Goal: Task Accomplishment & Management: Complete application form

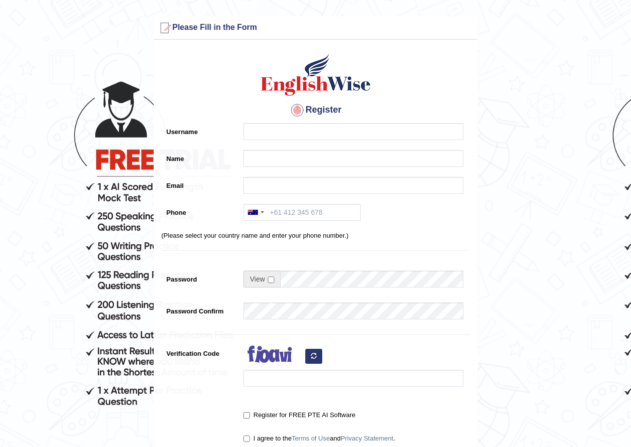
type input "a"
type input "deep0332"
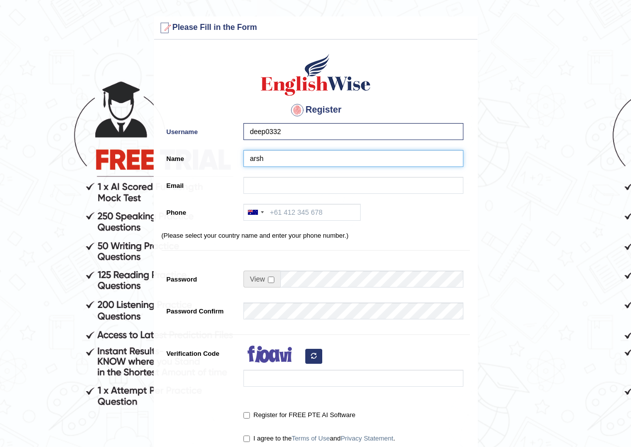
type input "arsh"
paste input "caleka@fxzig.com"
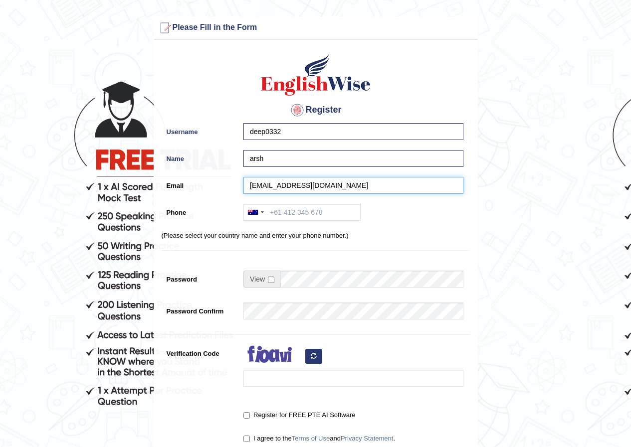
type input "caleka@fxzig.com"
click at [254, 209] on div at bounding box center [255, 212] width 23 height 16
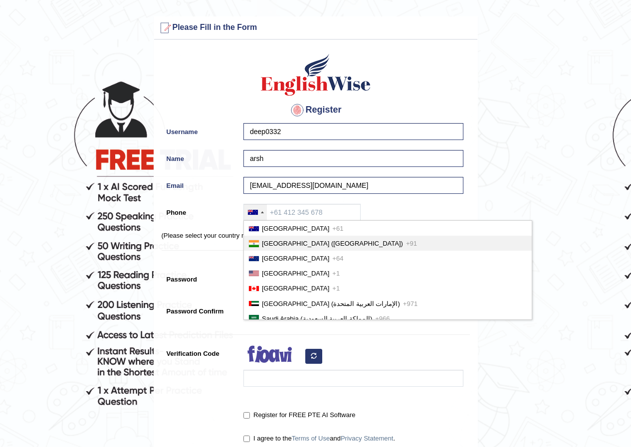
click at [274, 238] on li "India (भारत) +91" at bounding box center [388, 243] width 288 height 15
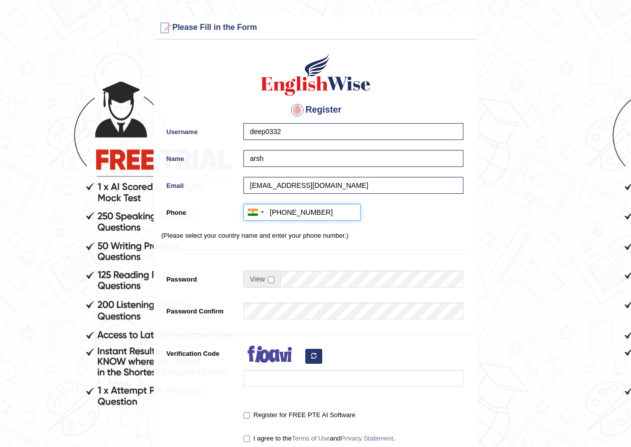
type input "+919866621420"
click at [273, 280] on input "checkbox" at bounding box center [271, 280] width 6 height 6
checkbox input "true"
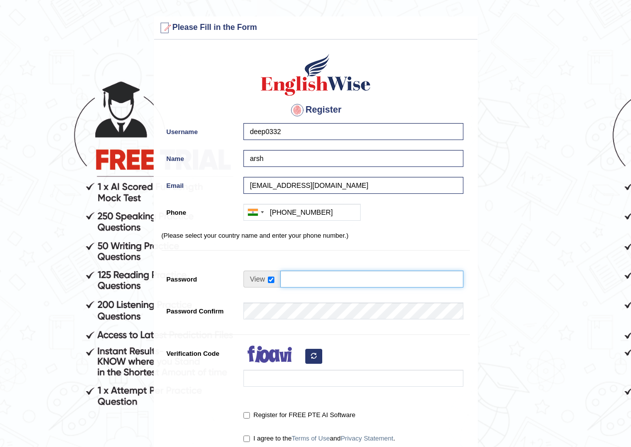
click at [299, 283] on input "Password" at bounding box center [371, 279] width 183 height 17
type input "Track@123"
click at [312, 365] on div at bounding box center [350, 368] width 225 height 47
click at [316, 361] on button "button" at bounding box center [313, 356] width 17 height 15
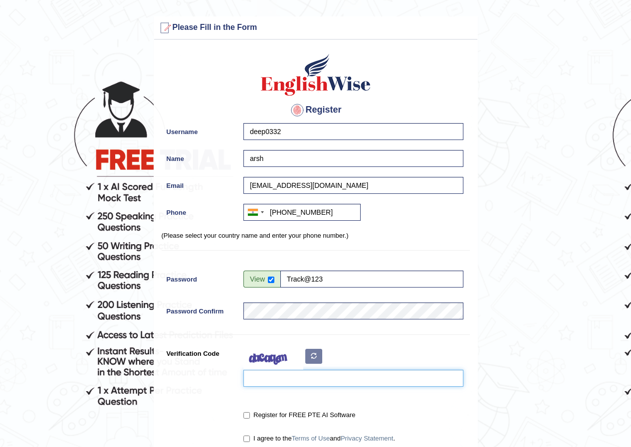
click at [307, 375] on input "Verification Code" at bounding box center [353, 378] width 220 height 17
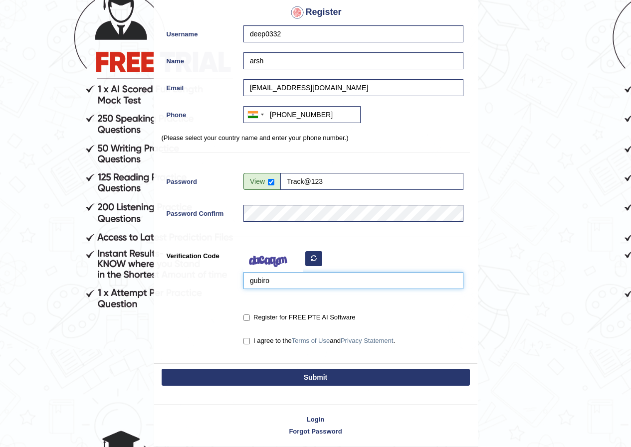
scroll to position [100, 0]
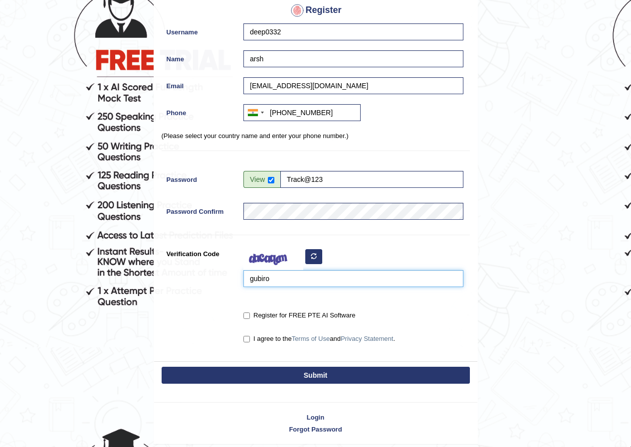
type input "gubiro"
click at [248, 311] on label "Register for FREE PTE AI Software" at bounding box center [299, 316] width 112 height 10
click at [248, 313] on input "Register for FREE PTE AI Software" at bounding box center [246, 316] width 6 height 6
checkbox input "true"
click at [248, 340] on input "I agree to the Terms of Use and Privacy Statement ." at bounding box center [246, 339] width 6 height 6
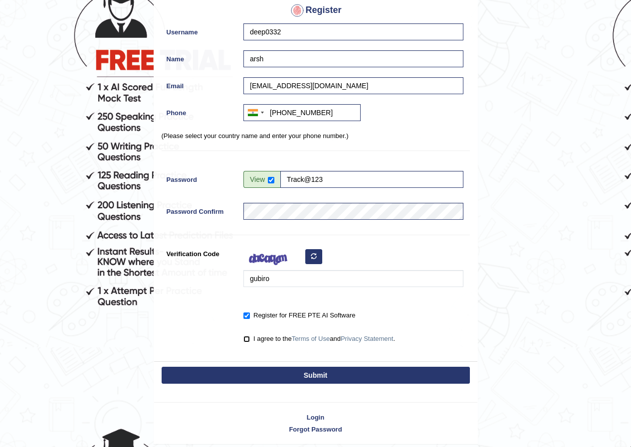
checkbox input "true"
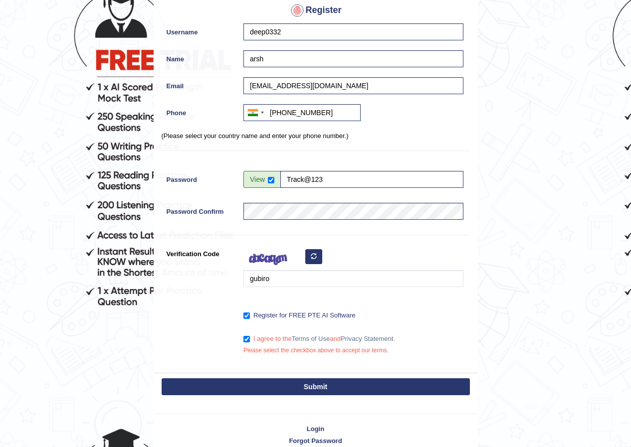
click at [280, 369] on div "Register Username deep0332 Name arsh Email caleka@fxzig.com Phone Australia +61…" at bounding box center [315, 159] width 323 height 428
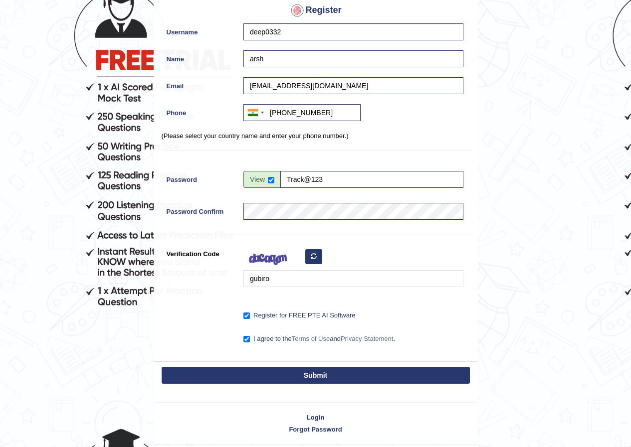
click at [283, 383] on button "Submit" at bounding box center [316, 375] width 308 height 17
click at [285, 378] on button "Submit" at bounding box center [316, 375] width 308 height 17
click at [323, 376] on button "Submit" at bounding box center [316, 375] width 308 height 17
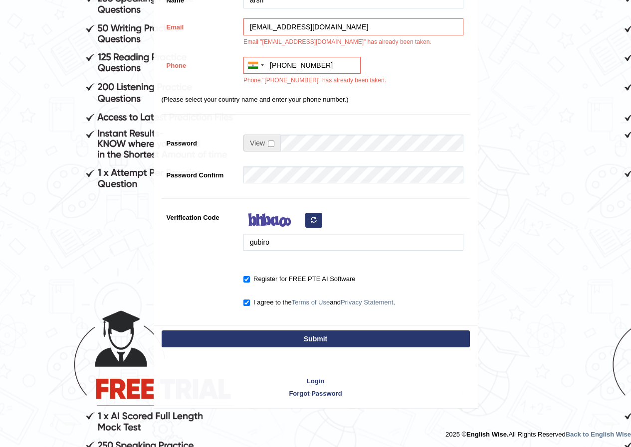
scroll to position [219, 0]
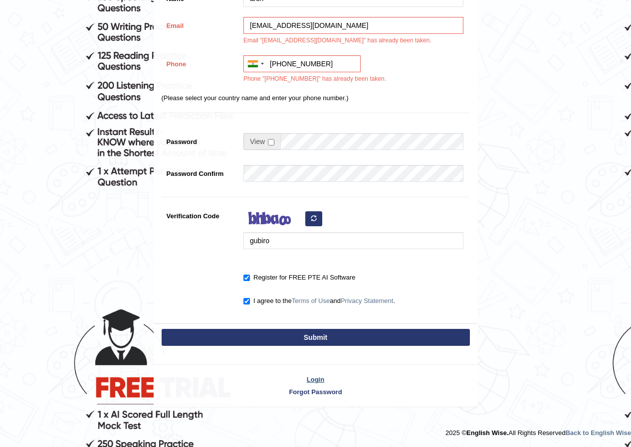
click at [320, 377] on link "Login" at bounding box center [315, 379] width 323 height 9
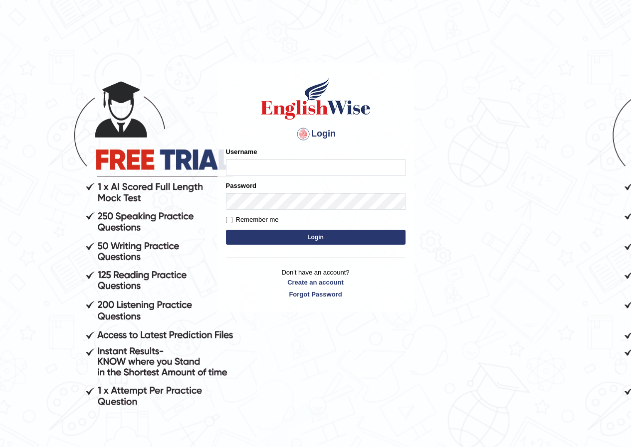
click at [324, 167] on input "Username" at bounding box center [315, 167] width 179 height 17
type input "deep0332"
click at [321, 230] on button "Login" at bounding box center [315, 237] width 179 height 15
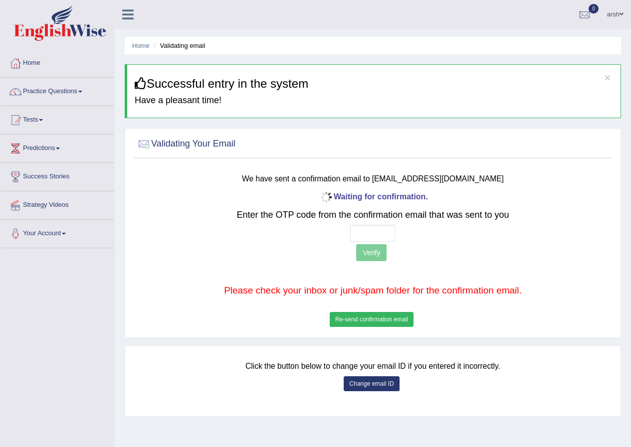
click at [388, 384] on button "Change email ID" at bounding box center [370, 383] width 55 height 15
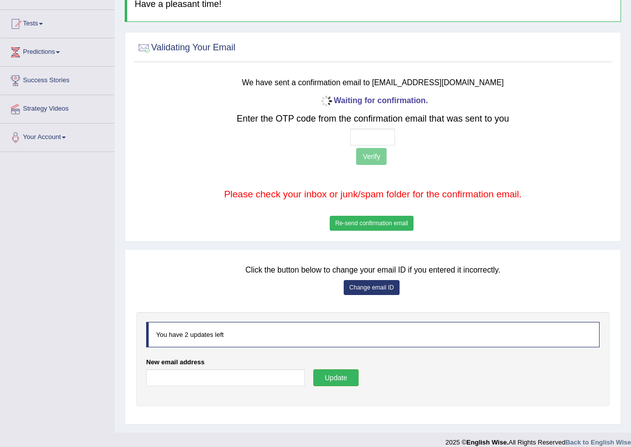
scroll to position [107, 0]
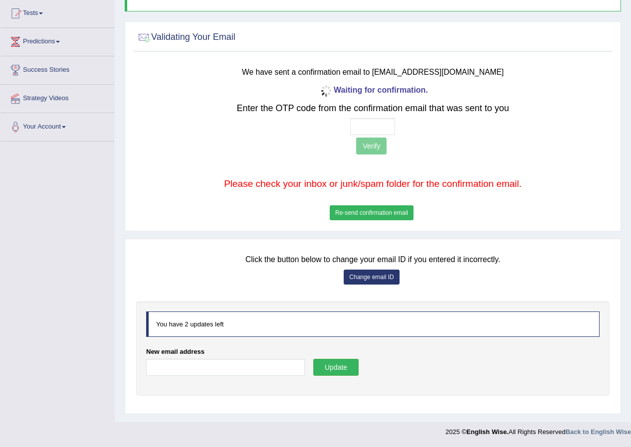
drag, startPoint x: 265, startPoint y: 352, endPoint x: 263, endPoint y: 368, distance: 15.6
click at [264, 355] on div "New email address" at bounding box center [225, 364] width 159 height 34
click at [263, 368] on input "New email address" at bounding box center [225, 367] width 159 height 17
paste input "kafohuci@fxzig.com"
type input "kafohuci@fxzig.com"
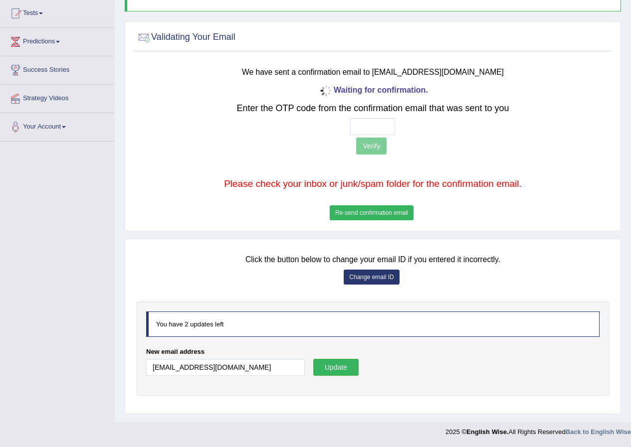
click at [332, 376] on button "Update" at bounding box center [335, 367] width 45 height 17
click at [332, 368] on button "Update" at bounding box center [335, 367] width 45 height 17
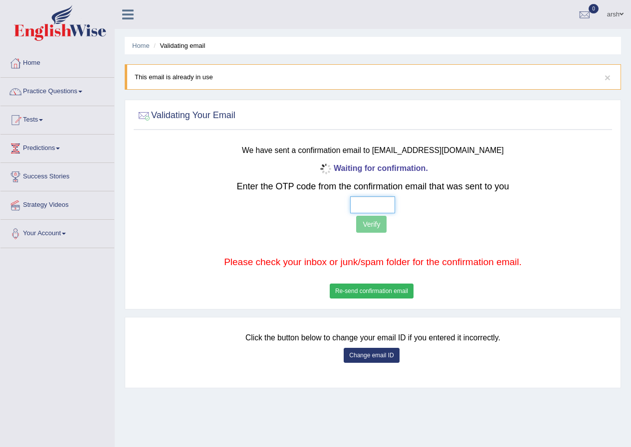
click at [354, 205] on input "text" at bounding box center [372, 204] width 45 height 17
type input "2 6 9 6"
click at [372, 223] on button "Verify" at bounding box center [371, 224] width 30 height 17
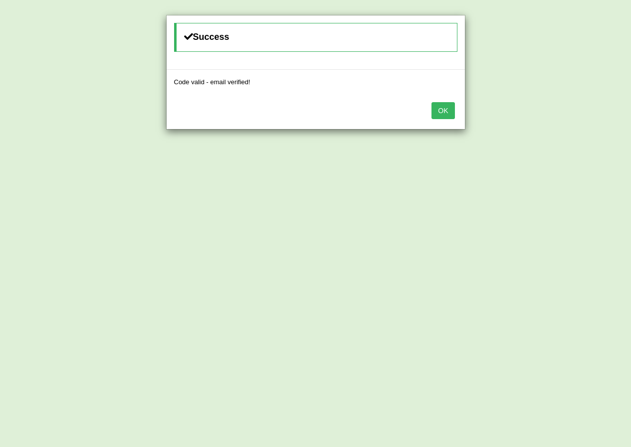
click at [444, 114] on button "OK" at bounding box center [442, 110] width 23 height 17
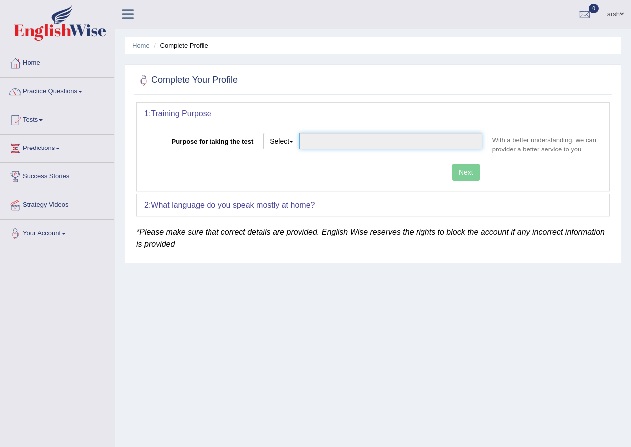
click at [396, 146] on input "Purpose for taking the test" at bounding box center [390, 141] width 183 height 17
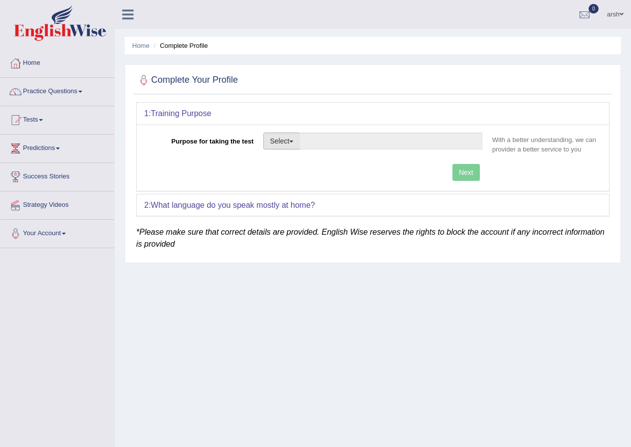
click at [293, 142] on span "button" at bounding box center [291, 142] width 4 height 2
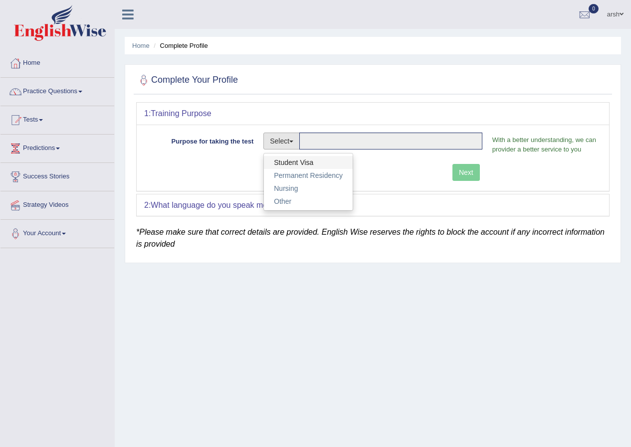
click at [297, 167] on link "Student Visa" at bounding box center [308, 162] width 89 height 13
type input "Student Visa"
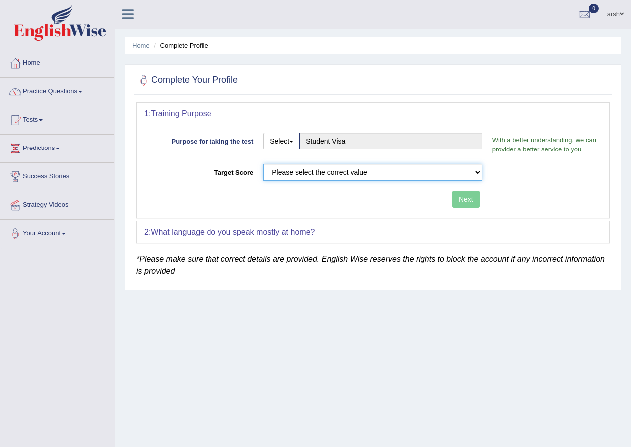
click at [408, 172] on select "Please select the correct value 50 (6 bands) 58 (6.5 bands) 65 (7 bands) 79 (8 …" at bounding box center [372, 172] width 219 height 17
select select "65"
click at [263, 164] on select "Please select the correct value 50 (6 bands) 58 (6.5 bands) 65 (7 bands) 79 (8 …" at bounding box center [372, 172] width 219 height 17
click at [460, 199] on button "Next" at bounding box center [465, 199] width 27 height 17
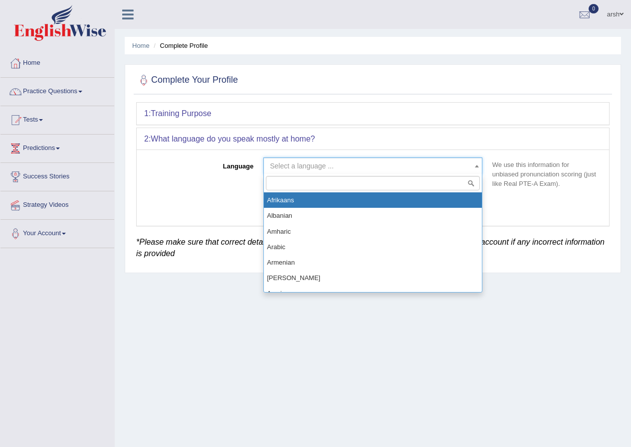
click at [313, 169] on span "Select a language ..." at bounding box center [302, 166] width 64 height 8
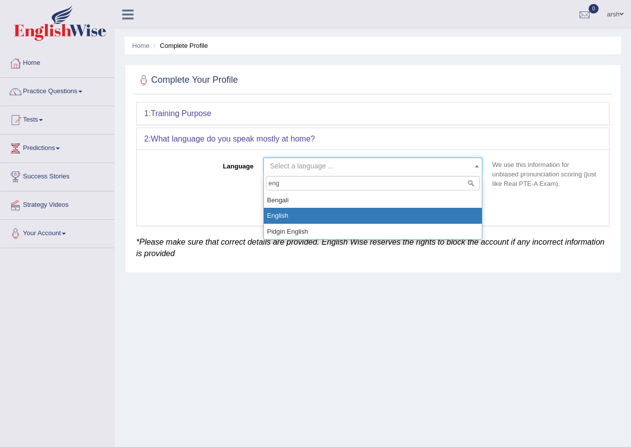
type input "eng"
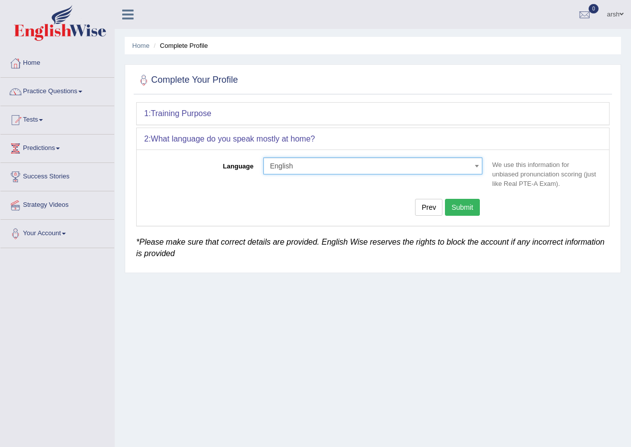
select select "English"
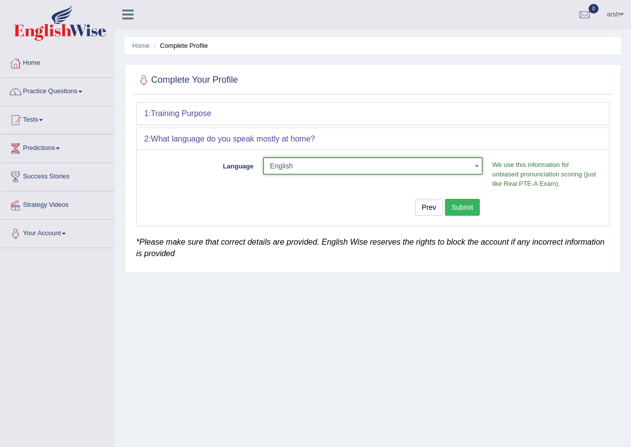
click at [463, 207] on button "Submit" at bounding box center [462, 207] width 35 height 17
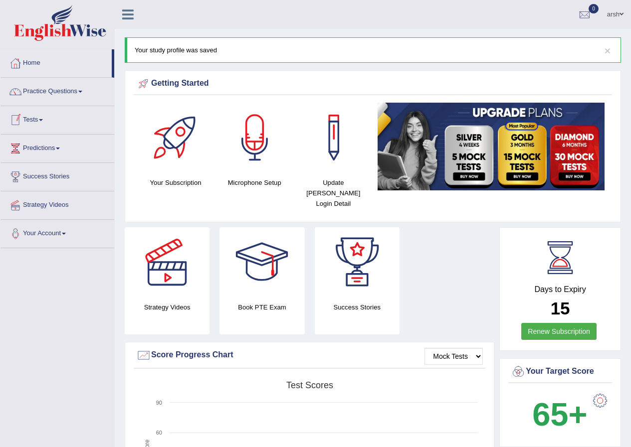
click at [47, 121] on link "Tests" at bounding box center [57, 118] width 114 height 25
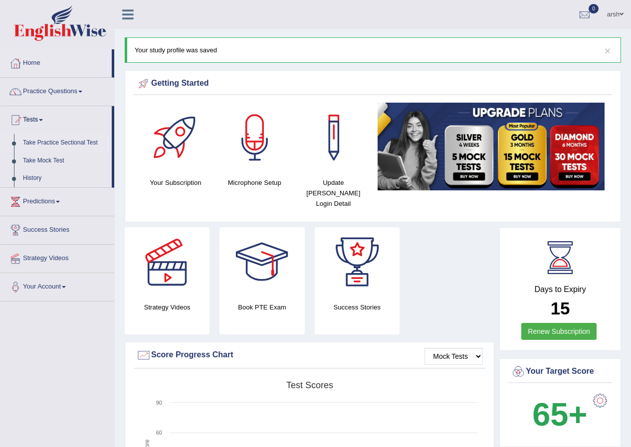
click at [43, 140] on link "Take Practice Sectional Test" at bounding box center [64, 143] width 93 height 18
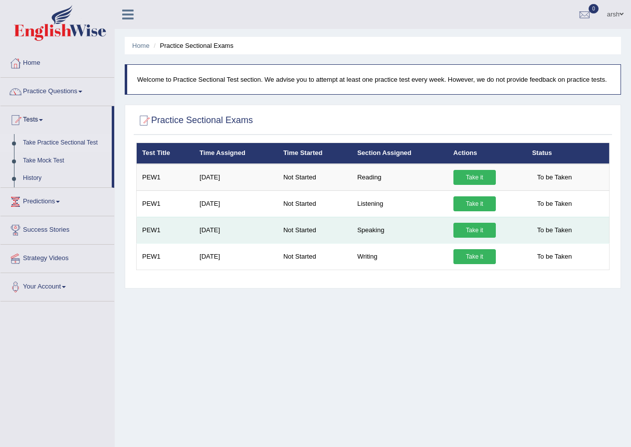
click at [475, 231] on link "Take it" at bounding box center [474, 230] width 42 height 15
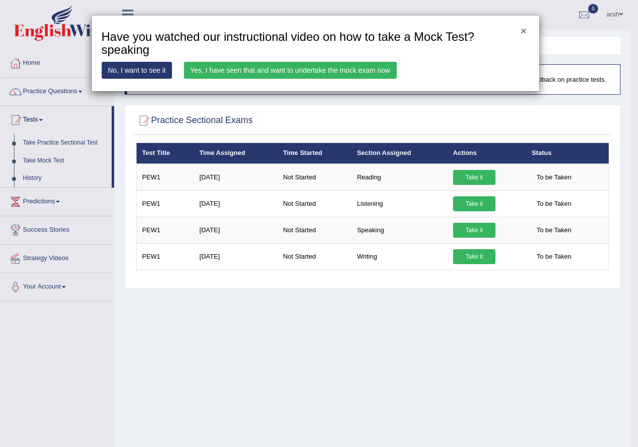
click at [521, 30] on button "×" at bounding box center [523, 30] width 6 height 10
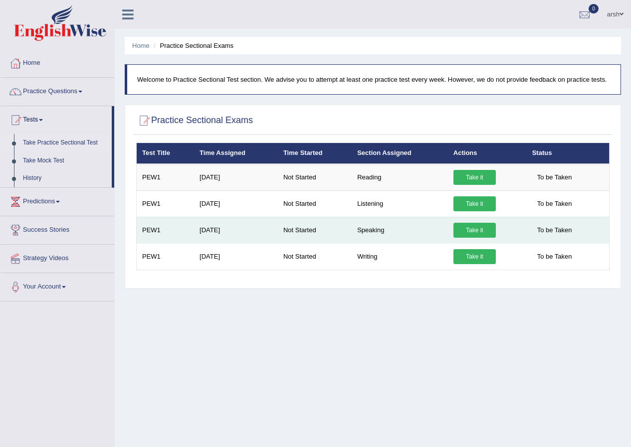
click at [477, 232] on link "Take it" at bounding box center [474, 230] width 42 height 15
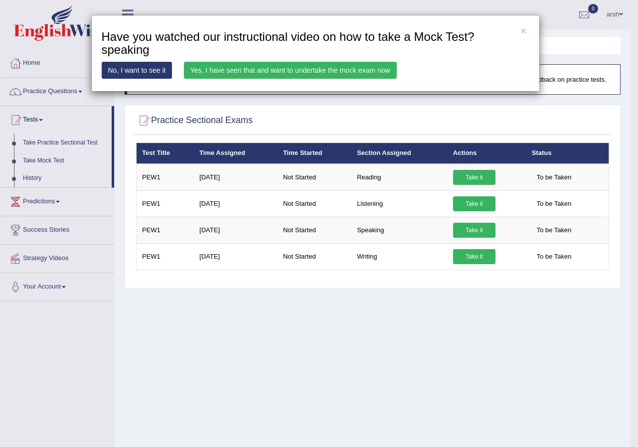
click at [562, 229] on div "× Have you watched our instructional video on how to take a Mock Test?speaking …" at bounding box center [319, 223] width 638 height 447
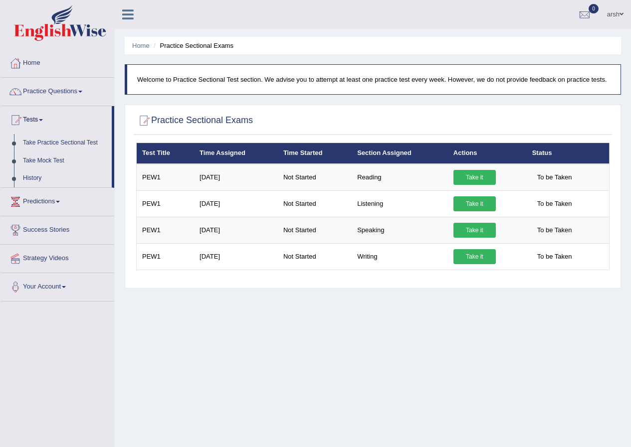
click at [562, 229] on span "To be Taken" at bounding box center [554, 230] width 45 height 15
click at [547, 312] on div "Home Practice Sectional Exams Welcome to Practice Sectional Test section. We ad…" at bounding box center [373, 249] width 516 height 499
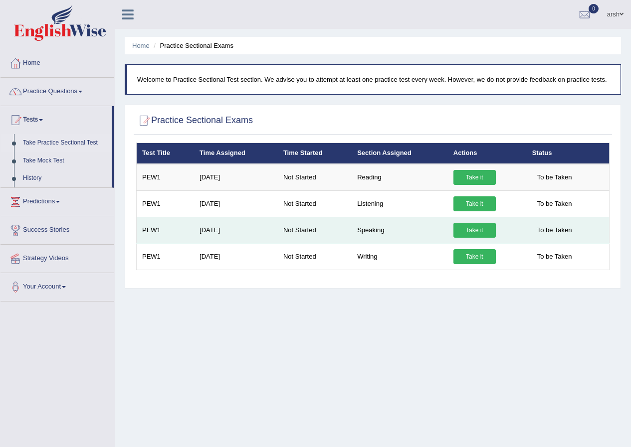
click at [482, 226] on link "Take it" at bounding box center [474, 230] width 42 height 15
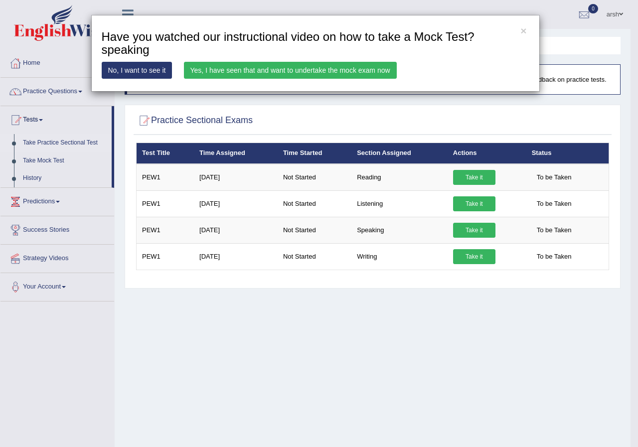
click at [482, 227] on div "× Have you watched our instructional video on how to take a Mock Test?reading N…" at bounding box center [373, 213] width 478 height 141
click at [222, 71] on link "Yes, I have seen that and want to undertake the mock exam now" at bounding box center [290, 70] width 213 height 17
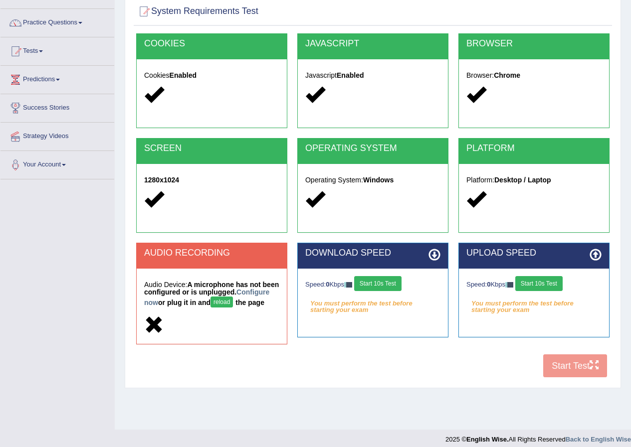
scroll to position [76, 0]
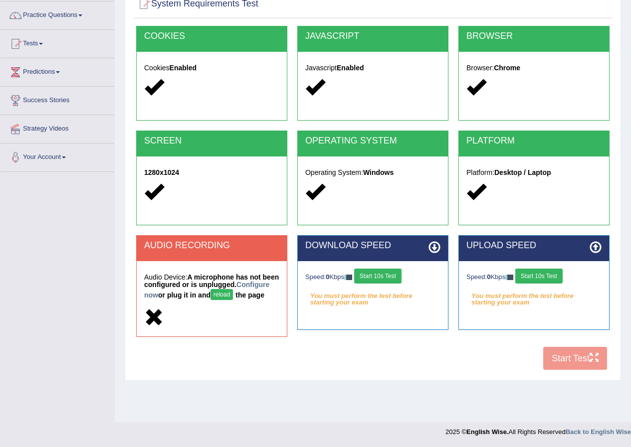
click at [575, 370] on div "COOKIES Cookies Enabled JAVASCRIPT Javascript Enabled BROWSER Browser: Chrome S…" at bounding box center [373, 200] width 478 height 349
click at [149, 87] on icon at bounding box center [153, 86] width 19 height 19
click at [179, 73] on div "Cookies Enabled" at bounding box center [212, 79] width 150 height 54
click at [182, 55] on div "Cookies Enabled" at bounding box center [212, 79] width 150 height 54
click at [355, 93] on div at bounding box center [372, 87] width 135 height 21
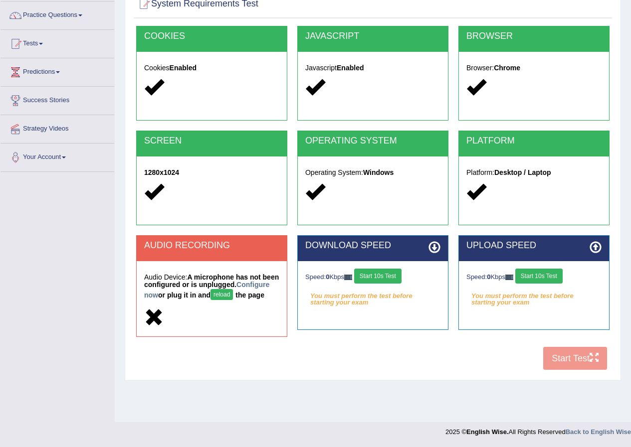
click at [401, 270] on button "Start 10s Test" at bounding box center [377, 276] width 47 height 15
click at [401, 274] on button "Start 10s Test" at bounding box center [387, 276] width 47 height 15
click at [545, 278] on button "Start 10s Test" at bounding box center [538, 276] width 47 height 15
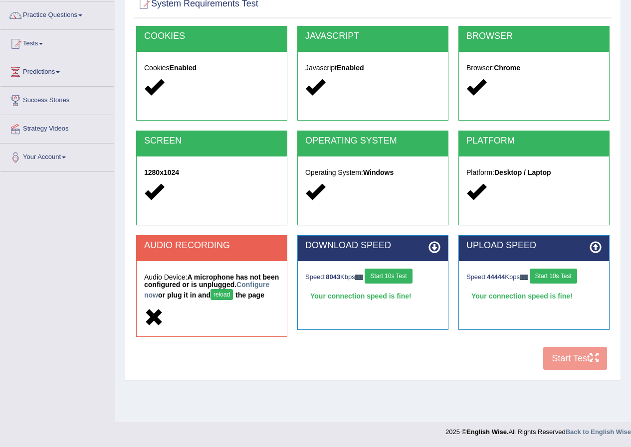
click at [549, 365] on div "COOKIES Cookies Enabled JAVASCRIPT Javascript Enabled BROWSER Browser: Chrome S…" at bounding box center [373, 200] width 478 height 349
click at [401, 279] on button "Start 10s Test" at bounding box center [387, 276] width 47 height 15
click at [569, 364] on div "COOKIES Cookies Enabled JAVASCRIPT Javascript Enabled BROWSER Browser: Chrome S…" at bounding box center [373, 200] width 478 height 349
click at [582, 366] on div "COOKIES Cookies Enabled JAVASCRIPT Javascript Enabled BROWSER Browser: Chrome S…" at bounding box center [373, 200] width 478 height 349
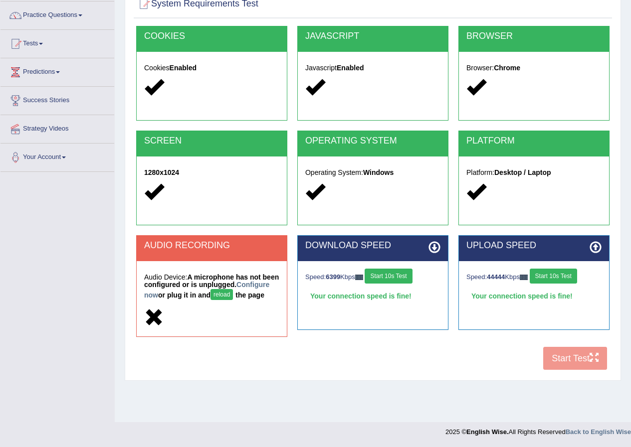
click at [581, 364] on div "COOKIES Cookies Enabled JAVASCRIPT Javascript Enabled BROWSER Browser: Chrome S…" at bounding box center [373, 200] width 478 height 349
click at [543, 279] on button "Start 10s Test" at bounding box center [552, 276] width 47 height 15
click at [179, 293] on link "Configure now" at bounding box center [206, 290] width 125 height 18
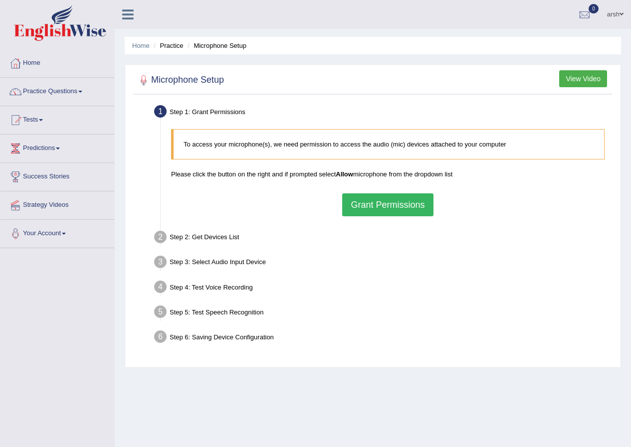
click at [421, 193] on button "Grant Permissions" at bounding box center [387, 204] width 91 height 23
click at [415, 204] on div "To access your microphone(s), we need permission to access the audio (mic) devi…" at bounding box center [387, 172] width 443 height 97
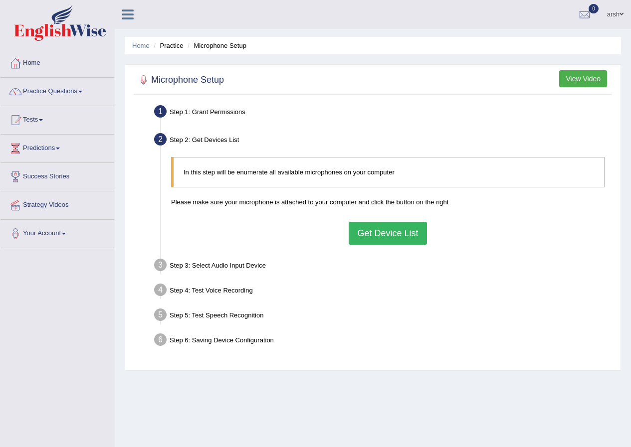
click at [384, 238] on button "Get Device List" at bounding box center [387, 233] width 78 height 23
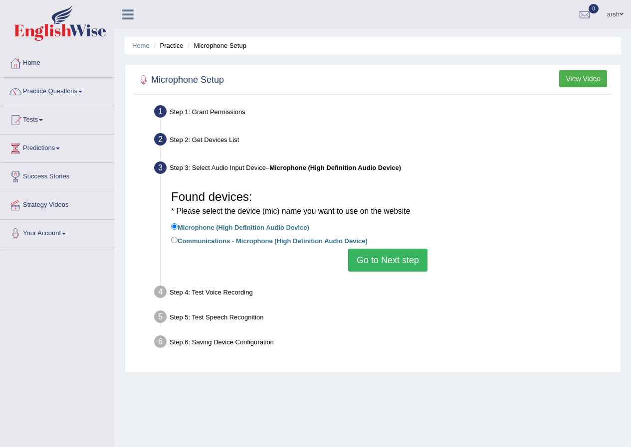
click at [375, 264] on button "Go to Next step" at bounding box center [387, 260] width 79 height 23
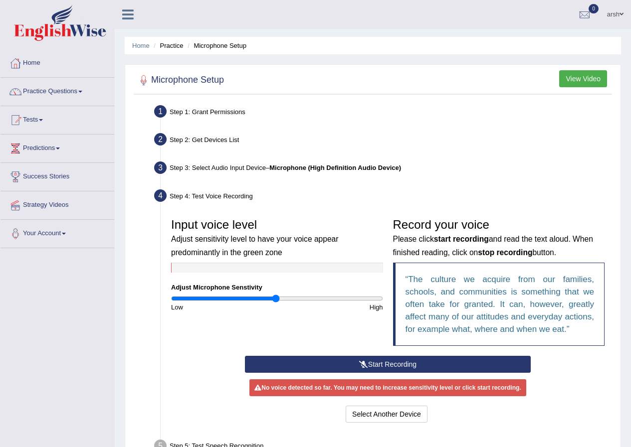
click at [382, 361] on button "Start Recording" at bounding box center [388, 364] width 286 height 17
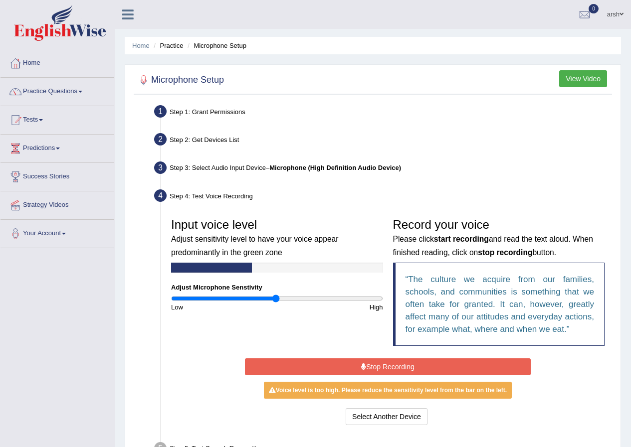
click at [383, 370] on button "Stop Recording" at bounding box center [388, 366] width 286 height 17
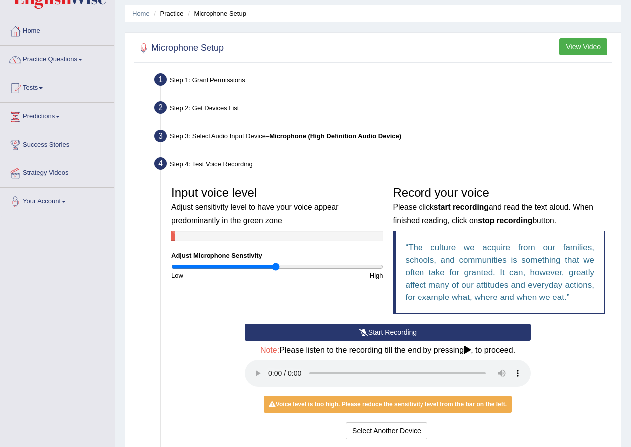
scroll to position [50, 0]
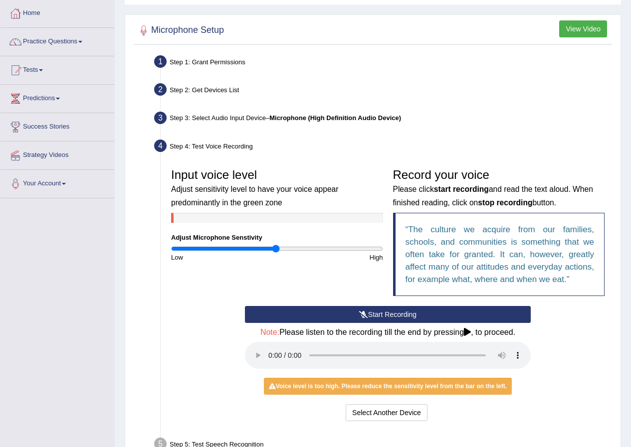
click at [383, 317] on button "Start Recording" at bounding box center [388, 314] width 286 height 17
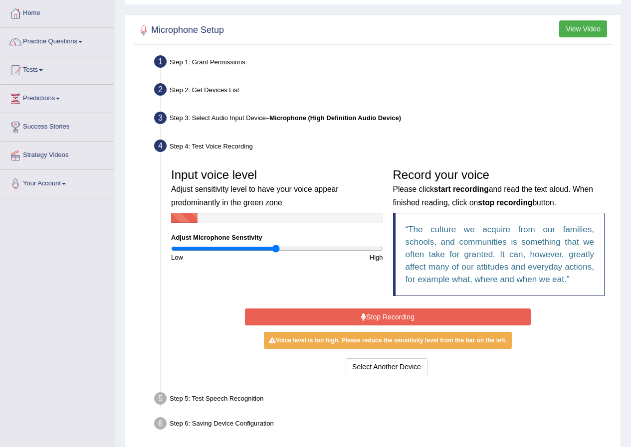
click at [348, 315] on button "Stop Recording" at bounding box center [388, 317] width 286 height 17
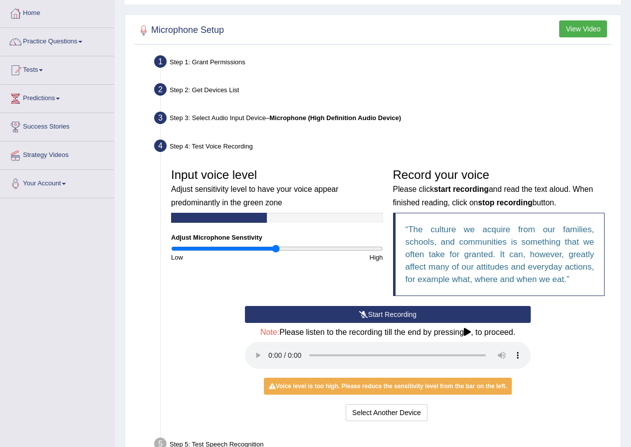
click at [355, 316] on button "Start Recording" at bounding box center [388, 314] width 286 height 17
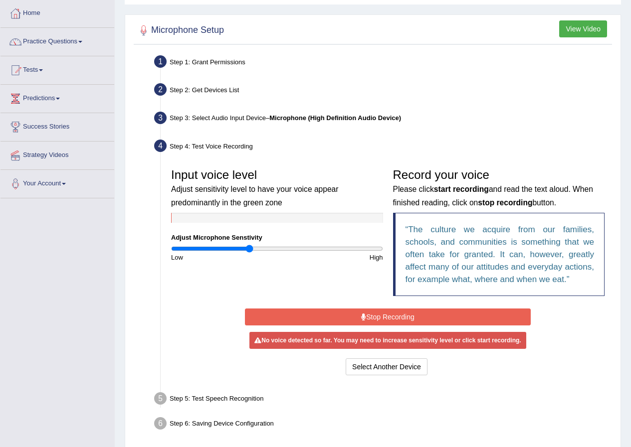
drag, startPoint x: 275, startPoint y: 251, endPoint x: 249, endPoint y: 248, distance: 26.5
type input "0.74"
click at [249, 248] on input "range" at bounding box center [277, 249] width 212 height 8
click at [367, 320] on button "Stop Recording" at bounding box center [388, 317] width 286 height 17
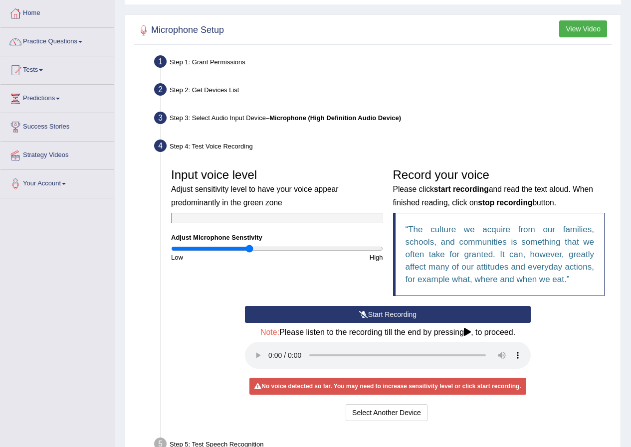
click at [370, 314] on button "Start Recording" at bounding box center [388, 314] width 286 height 17
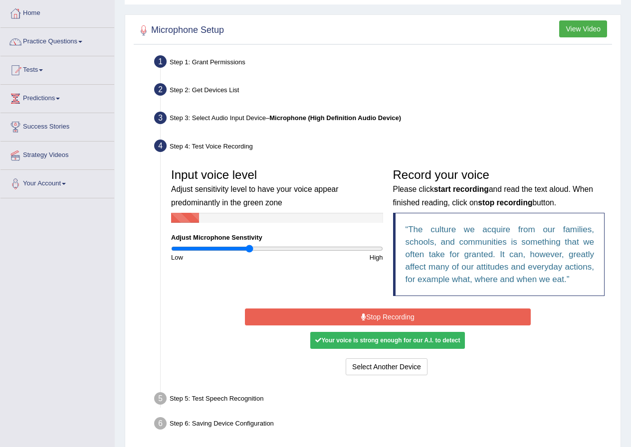
click at [384, 318] on button "Stop Recording" at bounding box center [388, 317] width 286 height 17
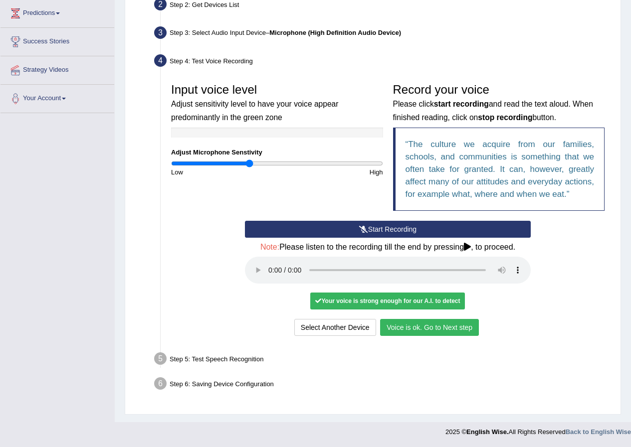
click at [417, 333] on button "Voice is ok. Go to Next step" at bounding box center [429, 327] width 99 height 17
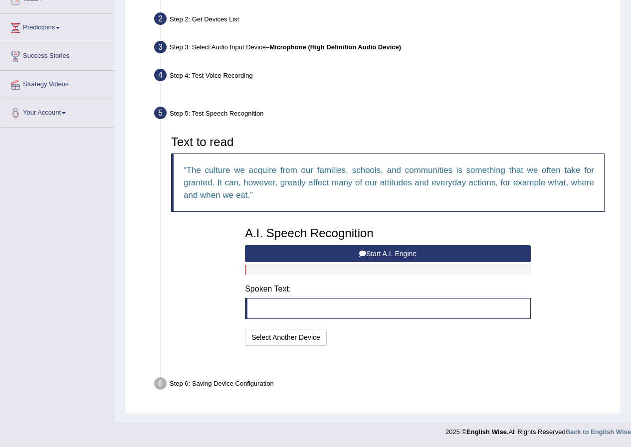
scroll to position [96, 0]
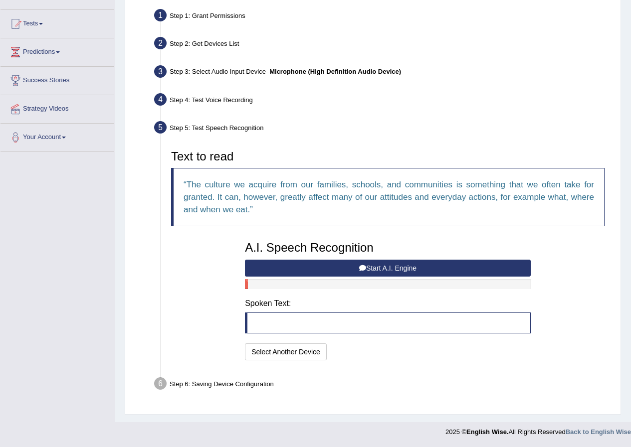
click at [396, 264] on button "Start A.I. Engine" at bounding box center [388, 268] width 286 height 17
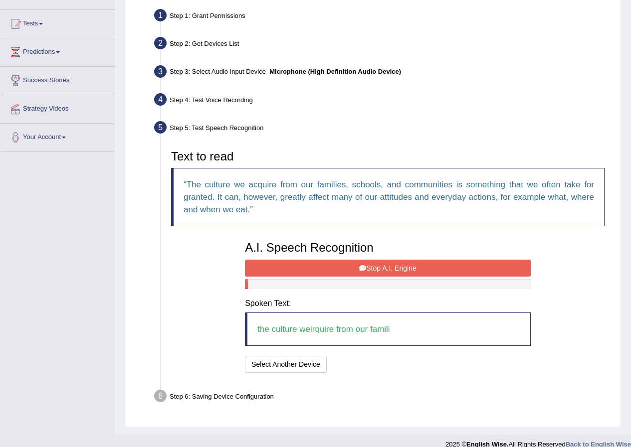
click at [395, 263] on button "Stop A.I. Engine" at bounding box center [388, 268] width 286 height 17
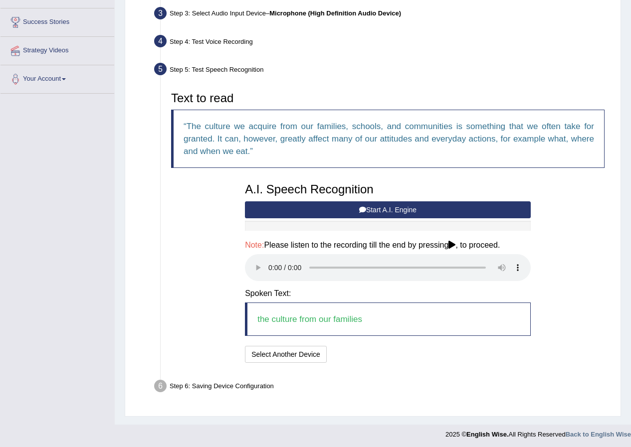
scroll to position [157, 0]
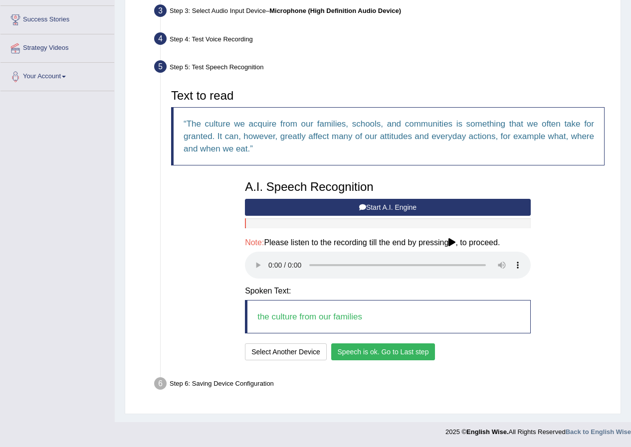
click at [413, 347] on button "Speech is ok. Go to Last step" at bounding box center [383, 351] width 104 height 17
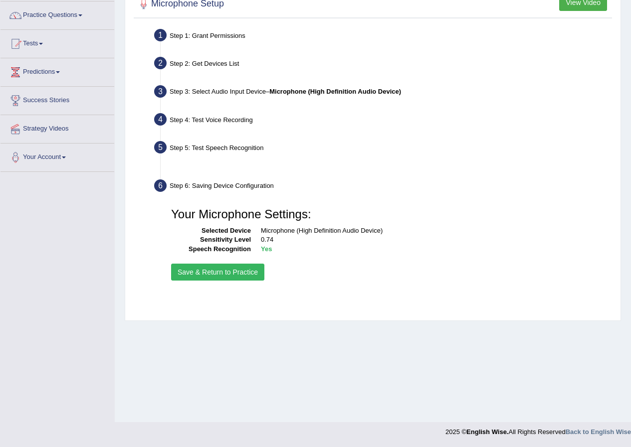
scroll to position [76, 0]
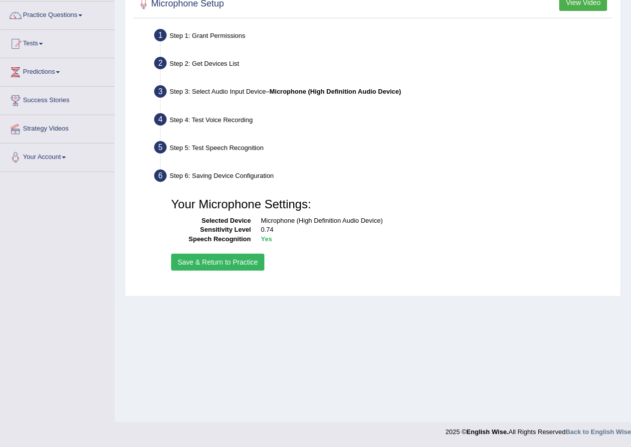
click at [244, 257] on button "Save & Return to Practice" at bounding box center [217, 262] width 93 height 17
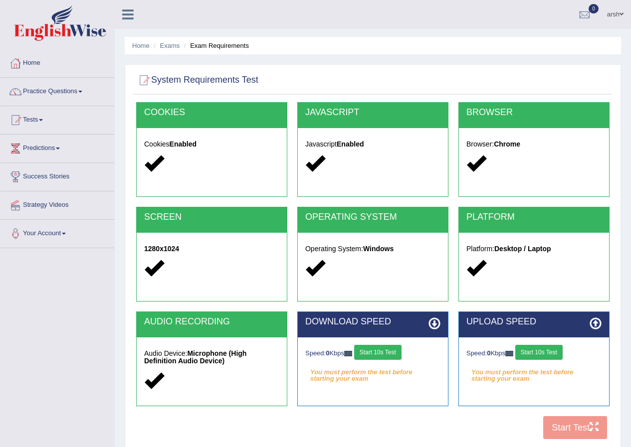
click at [377, 347] on button "Start 10s Test" at bounding box center [377, 352] width 47 height 15
click at [542, 358] on button "Start 10s Test" at bounding box center [538, 352] width 47 height 15
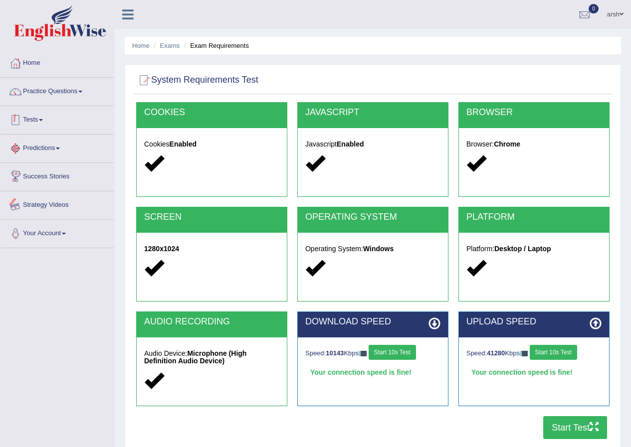
click at [38, 118] on link "Tests" at bounding box center [57, 118] width 114 height 25
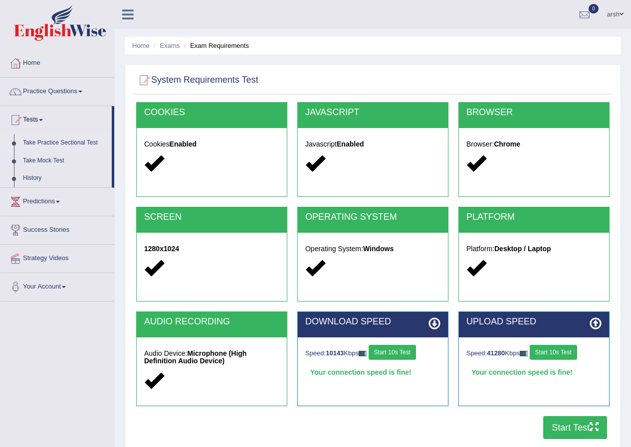
click at [42, 145] on link "Take Practice Sectional Test" at bounding box center [64, 143] width 93 height 18
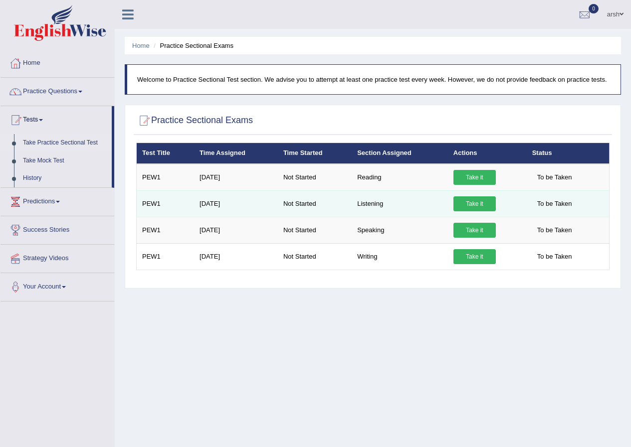
click at [488, 209] on link "Take it" at bounding box center [474, 203] width 42 height 15
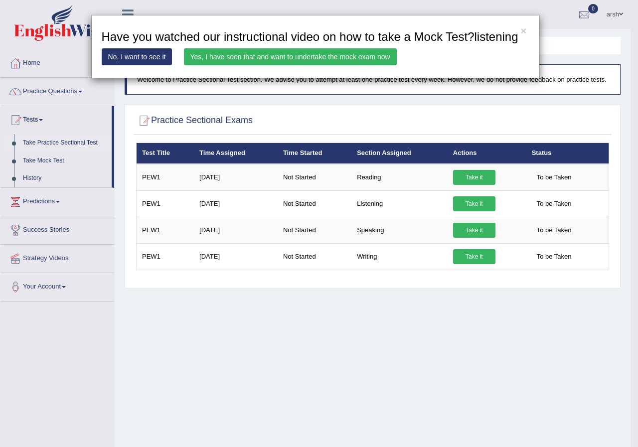
click at [196, 54] on link "Yes, I have seen that and want to undertake the mock exam now" at bounding box center [290, 56] width 213 height 17
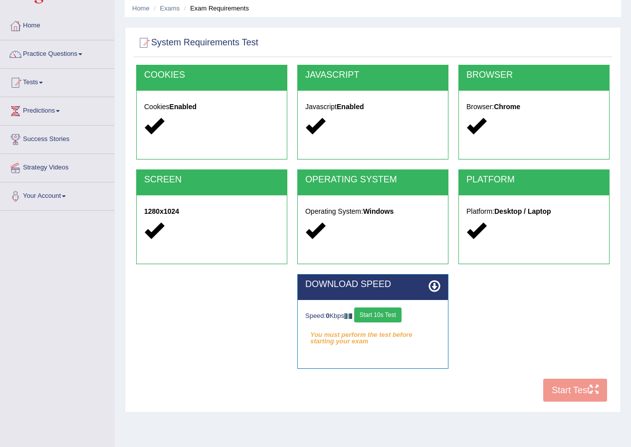
scroll to position [76, 0]
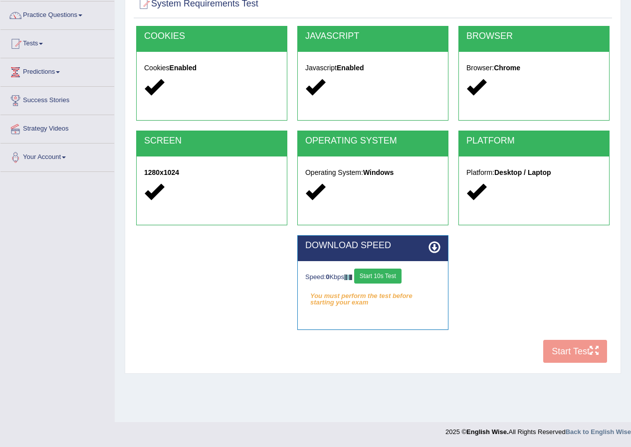
click at [387, 269] on button "Start 10s Test" at bounding box center [377, 276] width 47 height 15
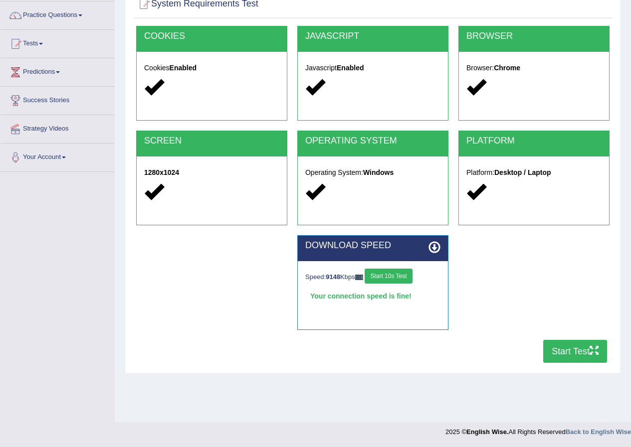
click at [575, 352] on button "Start Test" at bounding box center [575, 351] width 64 height 23
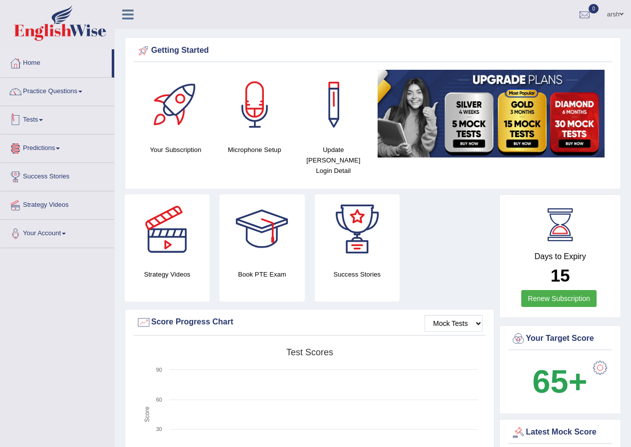
click at [24, 124] on link "Tests" at bounding box center [57, 118] width 114 height 25
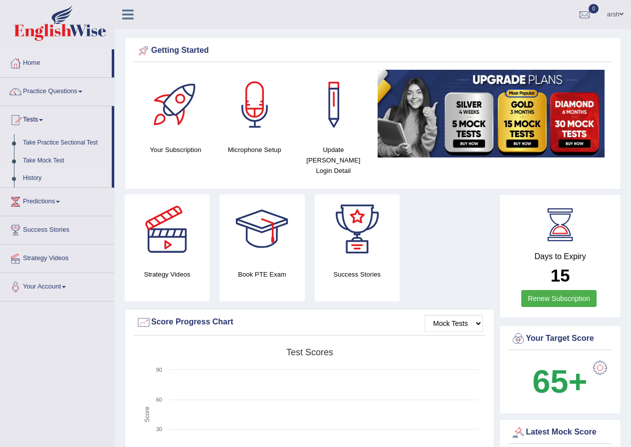
click at [37, 174] on link "History" at bounding box center [64, 178] width 93 height 18
